Goal: Task Accomplishment & Management: Manage account settings

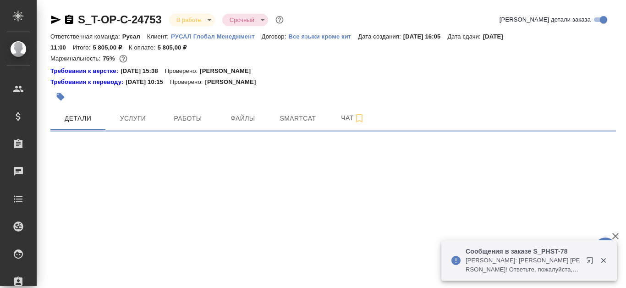
select select "RU"
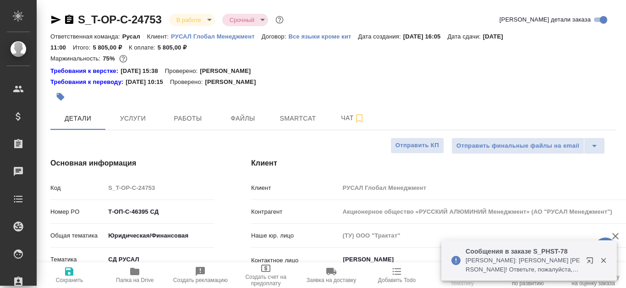
type textarea "x"
type input "Хрусталёва Дарья"
type input "Журавлева Александра"
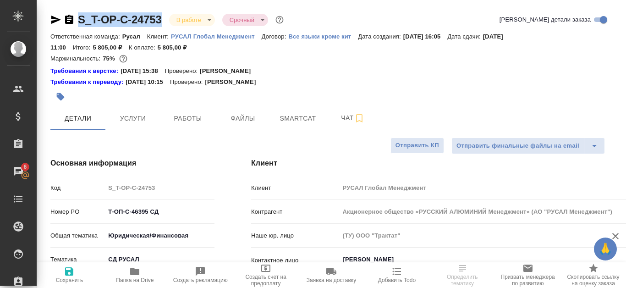
drag, startPoint x: 76, startPoint y: 15, endPoint x: 175, endPoint y: 15, distance: 99.4
click at [175, 15] on div "S_T-OP-C-24753 В работе inProgress Срочный urgent" at bounding box center [167, 19] width 235 height 15
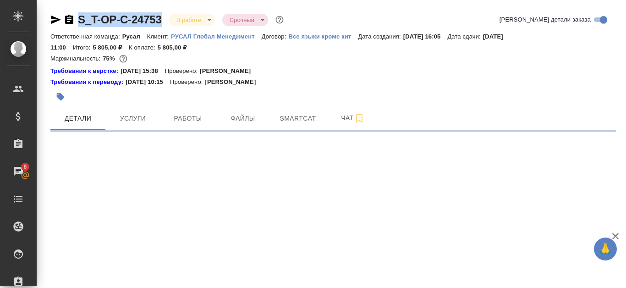
copy link "S_T-OP-C-24753"
select select "RU"
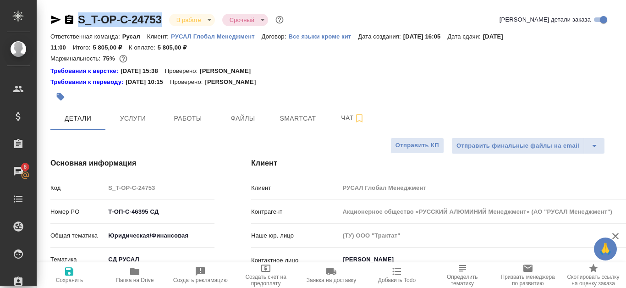
type textarea "x"
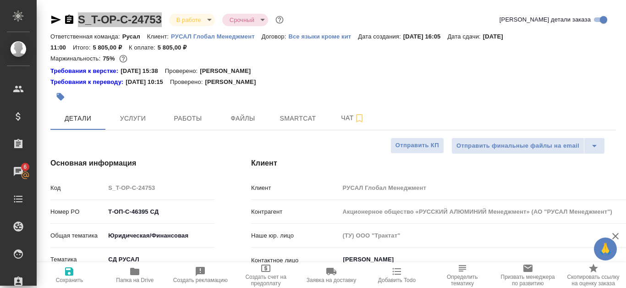
type textarea "x"
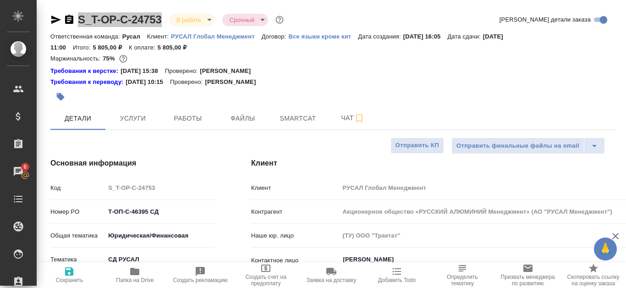
type textarea "x"
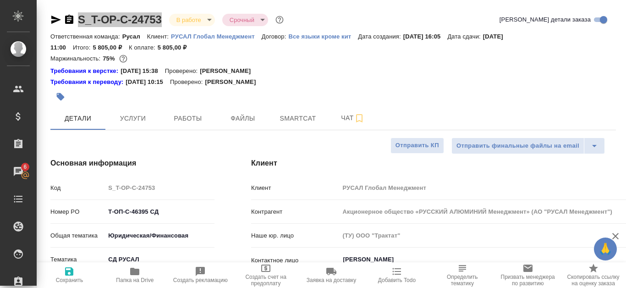
type textarea "x"
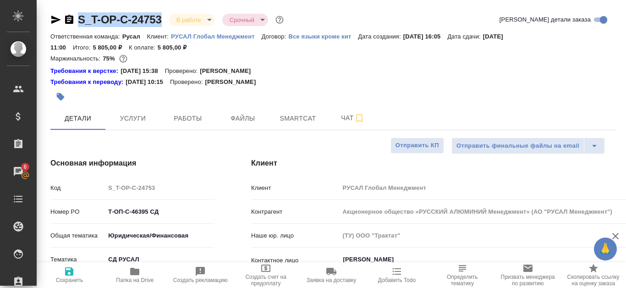
type textarea "x"
click at [234, 122] on span "Файлы" at bounding box center [243, 118] width 44 height 11
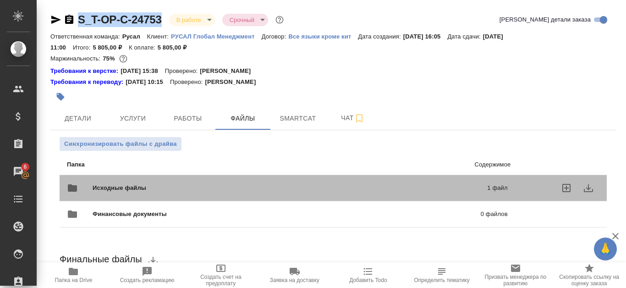
click at [401, 191] on p "1 файл" at bounding box center [411, 187] width 191 height 9
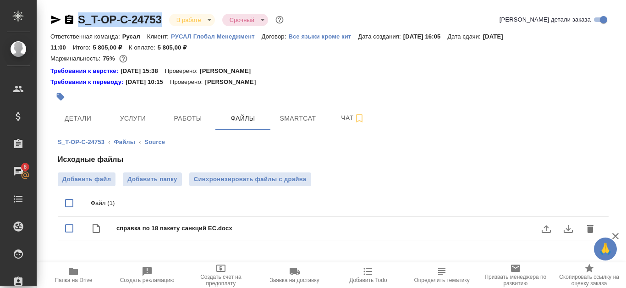
click at [73, 226] on input "checkbox" at bounding box center [69, 227] width 19 height 19
checkbox input "true"
click at [565, 204] on icon "download" at bounding box center [567, 203] width 11 height 11
click at [65, 273] on span "Папка на Drive" at bounding box center [73, 274] width 63 height 17
click at [194, 123] on span "Работы" at bounding box center [188, 118] width 44 height 11
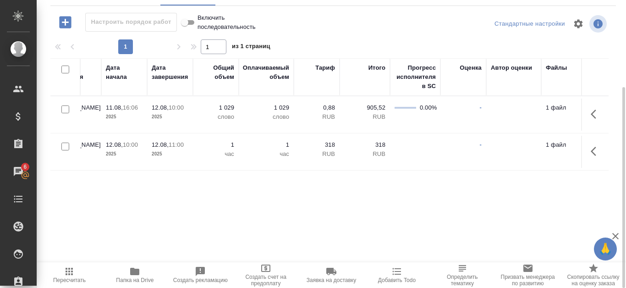
scroll to position [0, 425]
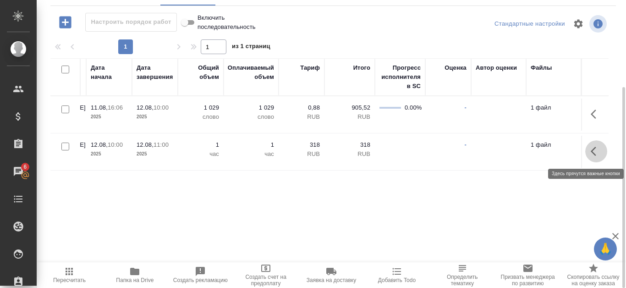
click at [594, 153] on icon "button" at bounding box center [595, 151] width 11 height 11
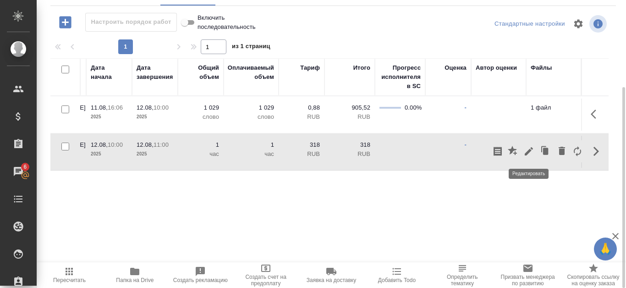
click at [534, 149] on button "button" at bounding box center [529, 151] width 16 height 22
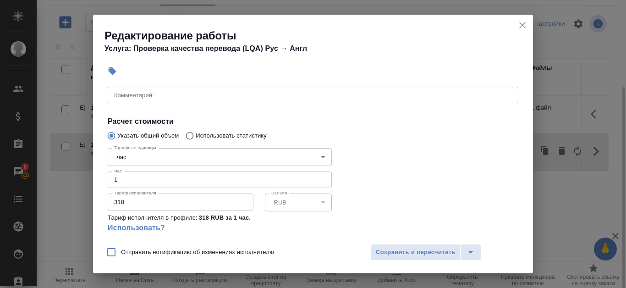
scroll to position [156, 0]
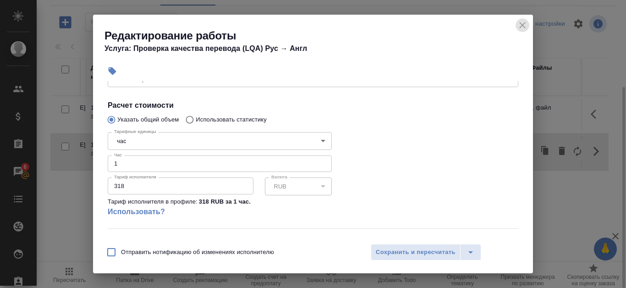
click at [524, 26] on icon "close" at bounding box center [522, 25] width 11 height 11
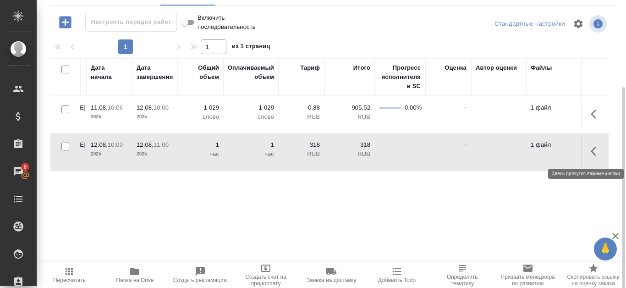
click at [599, 157] on button "button" at bounding box center [596, 151] width 22 height 22
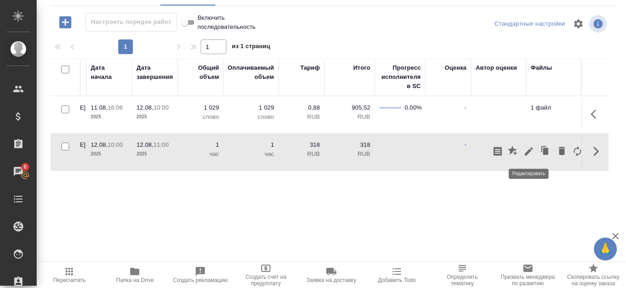
click at [527, 155] on icon "button" at bounding box center [528, 151] width 11 height 11
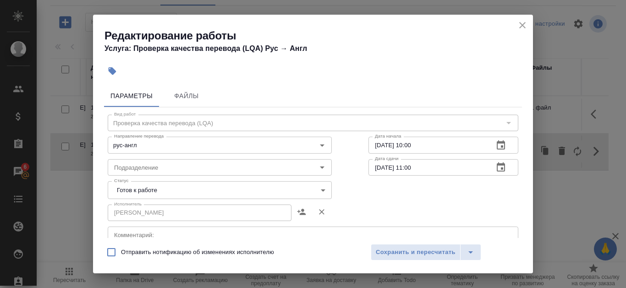
click at [496, 142] on icon "button" at bounding box center [500, 144] width 8 height 9
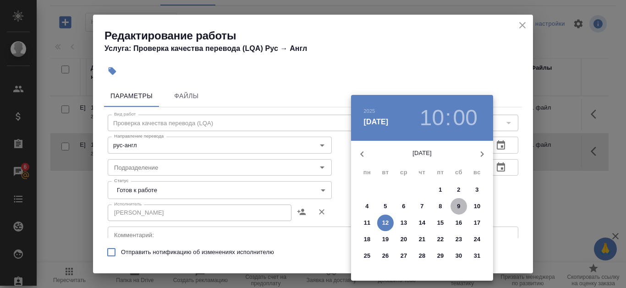
click at [456, 205] on span "9" at bounding box center [458, 206] width 16 height 9
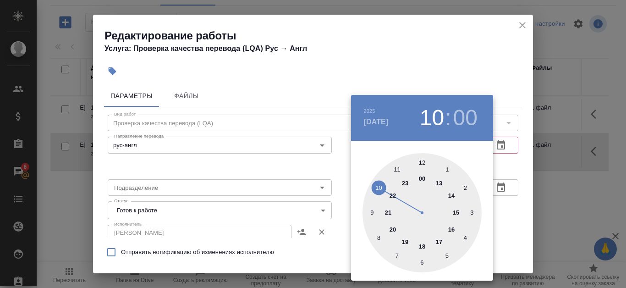
click at [370, 213] on div at bounding box center [421, 212] width 119 height 119
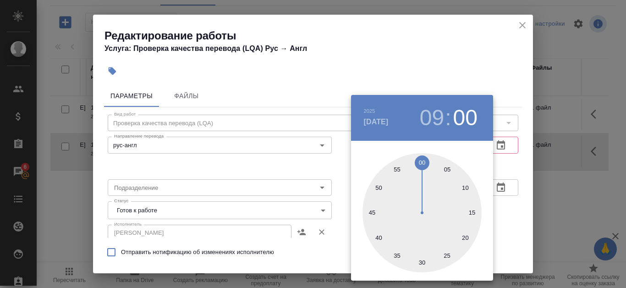
click at [449, 47] on div at bounding box center [313, 144] width 626 height 288
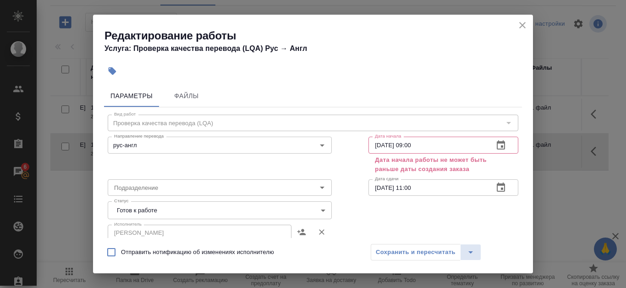
click at [497, 147] on icon "button" at bounding box center [500, 144] width 8 height 9
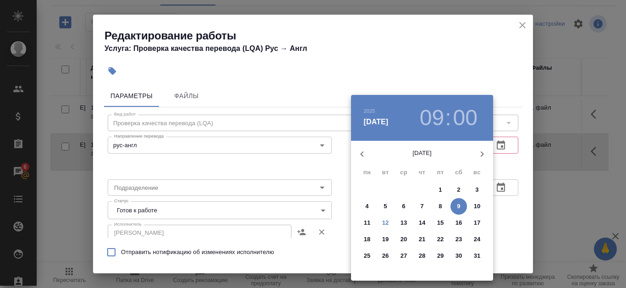
click at [478, 204] on p "10" at bounding box center [477, 206] width 7 height 9
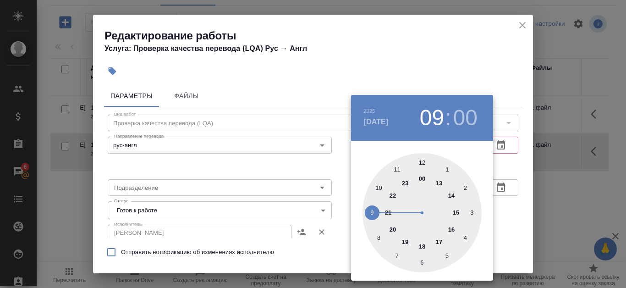
click at [378, 187] on div at bounding box center [421, 212] width 119 height 119
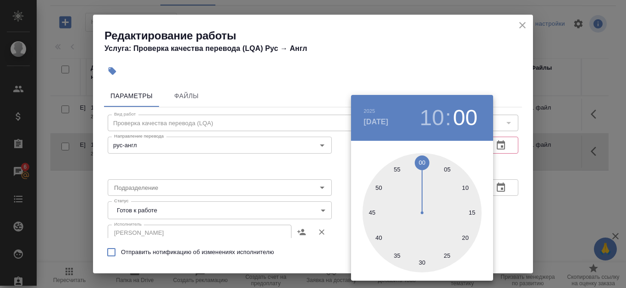
click at [405, 40] on div at bounding box center [313, 144] width 626 height 288
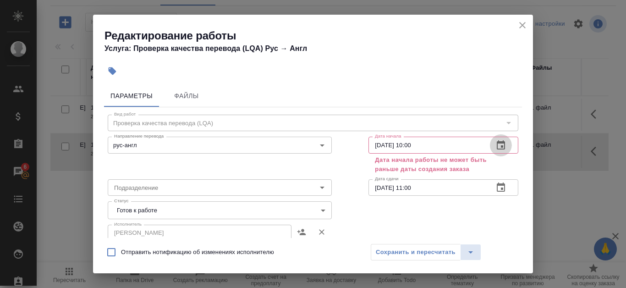
click at [496, 142] on icon "button" at bounding box center [500, 144] width 8 height 9
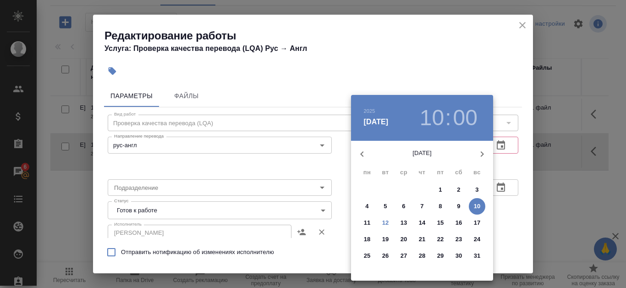
click at [377, 120] on h4 "авг. 10" at bounding box center [376, 121] width 25 height 11
click at [382, 222] on p "12" at bounding box center [385, 222] width 7 height 9
type input "12.08.2025 10:00"
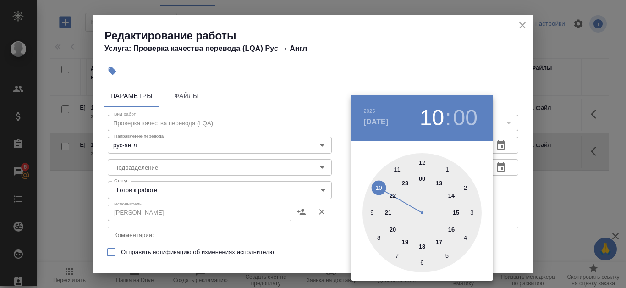
click at [393, 12] on div at bounding box center [313, 144] width 626 height 288
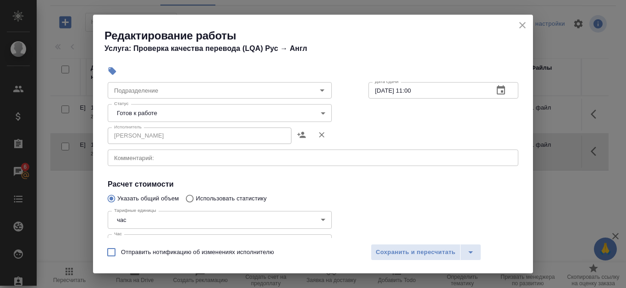
scroll to position [64, 0]
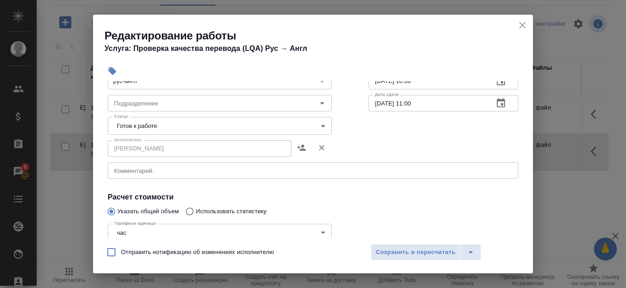
click at [220, 122] on body "🙏 .cls-1 fill:#fff; AWATERA Kanataeva Ekaterina Клиенты Спецификации Заказы 6 Ч…" at bounding box center [313, 144] width 626 height 288
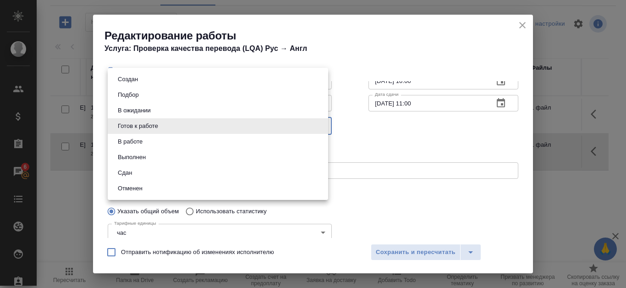
click at [177, 174] on li "Сдан" at bounding box center [218, 173] width 220 height 16
type input "closed"
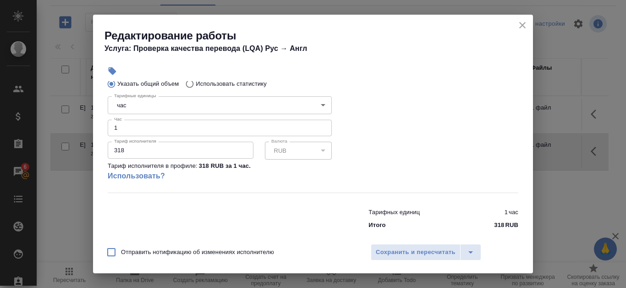
scroll to position [202, 0]
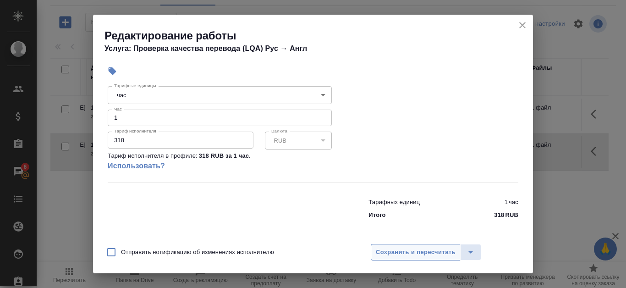
click at [417, 254] on span "Сохранить и пересчитать" at bounding box center [416, 252] width 80 height 11
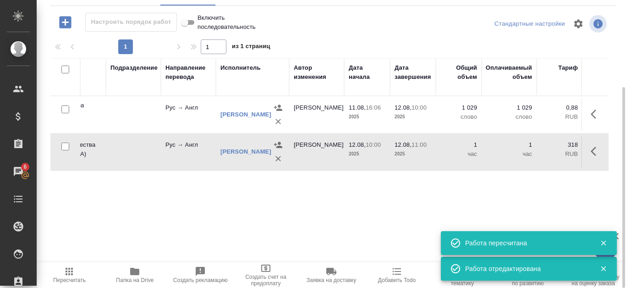
scroll to position [0, 0]
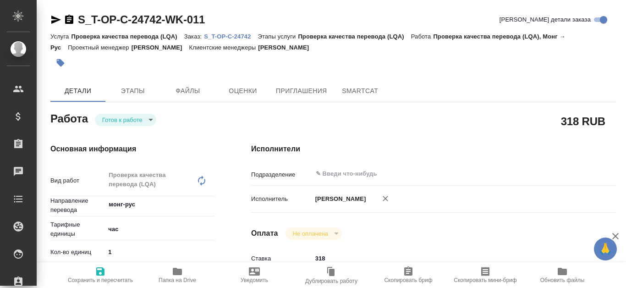
type textarea "x"
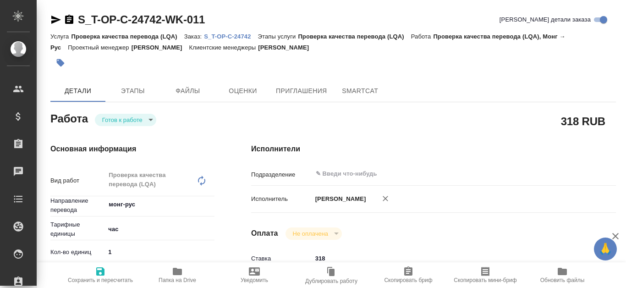
type textarea "x"
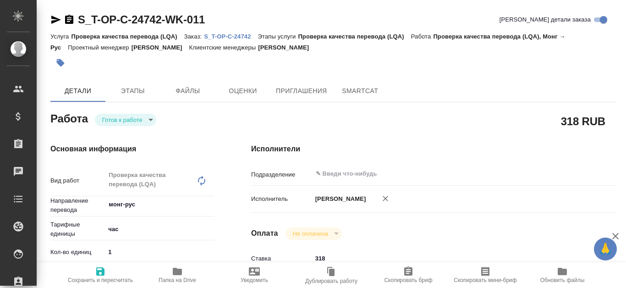
type textarea "x"
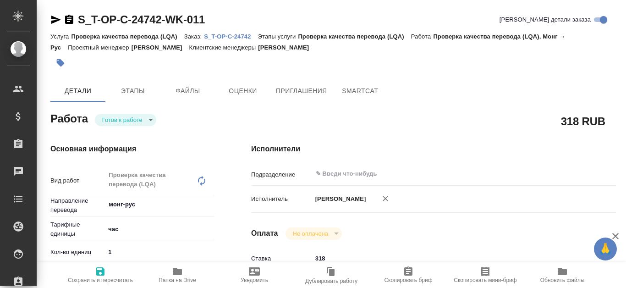
type textarea "x"
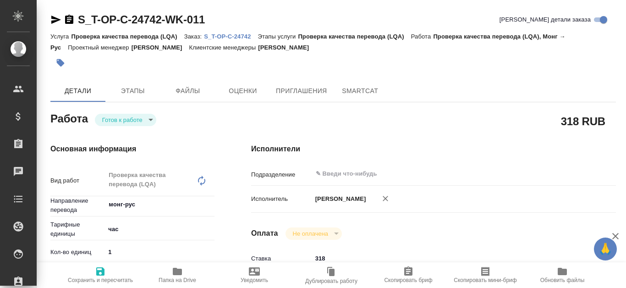
type textarea "x"
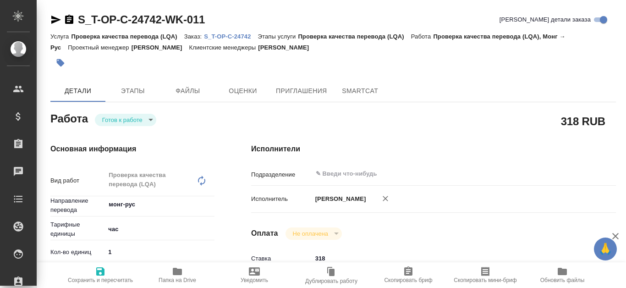
type textarea "x"
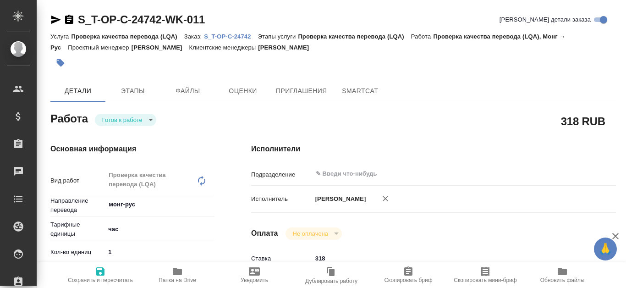
type textarea "x"
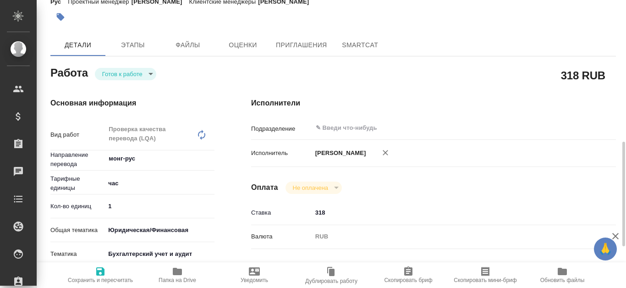
scroll to position [137, 0]
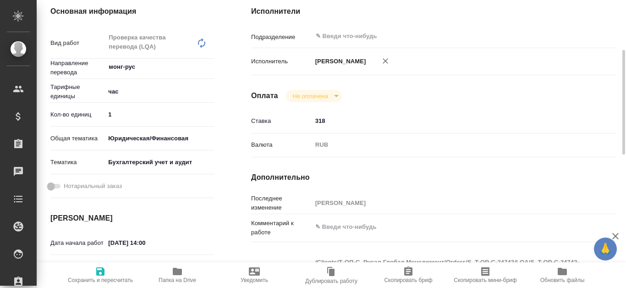
type textarea "x"
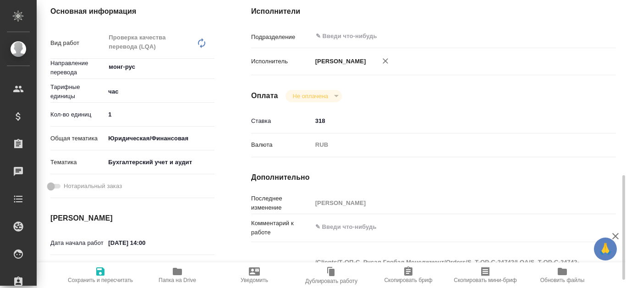
scroll to position [229, 0]
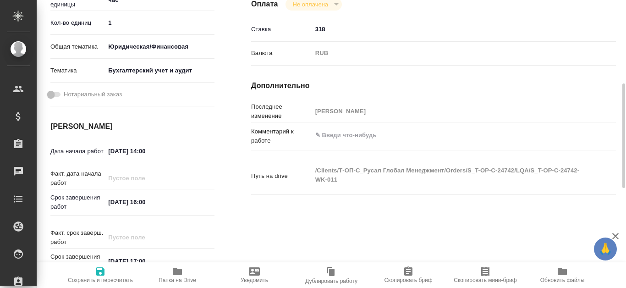
type textarea "x"
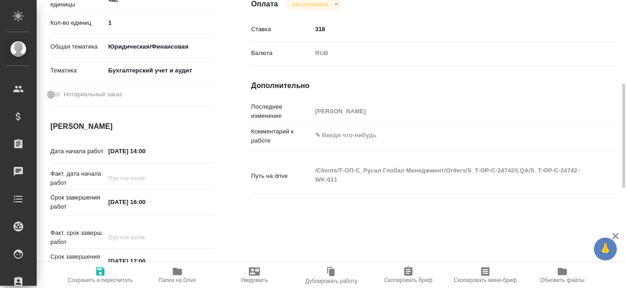
scroll to position [366, 0]
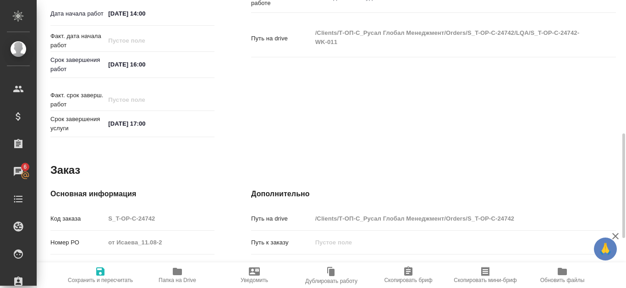
drag, startPoint x: 313, startPoint y: 130, endPoint x: 292, endPoint y: 119, distance: 23.4
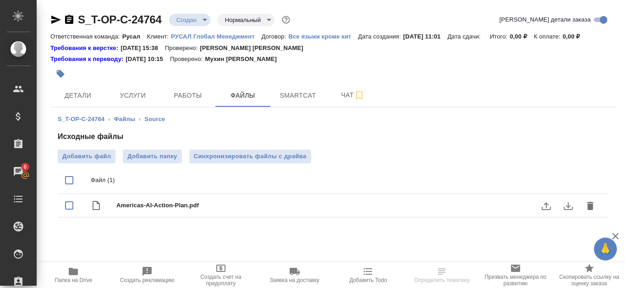
click at [179, 204] on span "Americas-AI-Action-Plan.pdf" at bounding box center [351, 205] width 470 height 9
checkbox input "true"
click at [566, 209] on icon "download" at bounding box center [567, 206] width 9 height 8
